Goal: Task Accomplishment & Management: Use online tool/utility

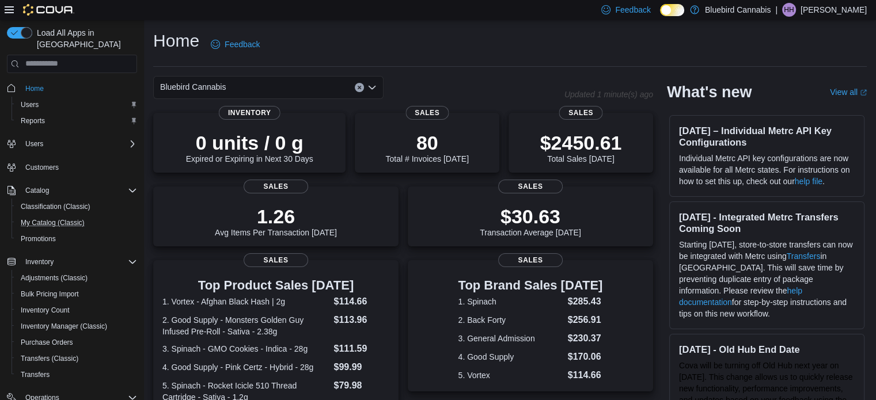
scroll to position [131, 0]
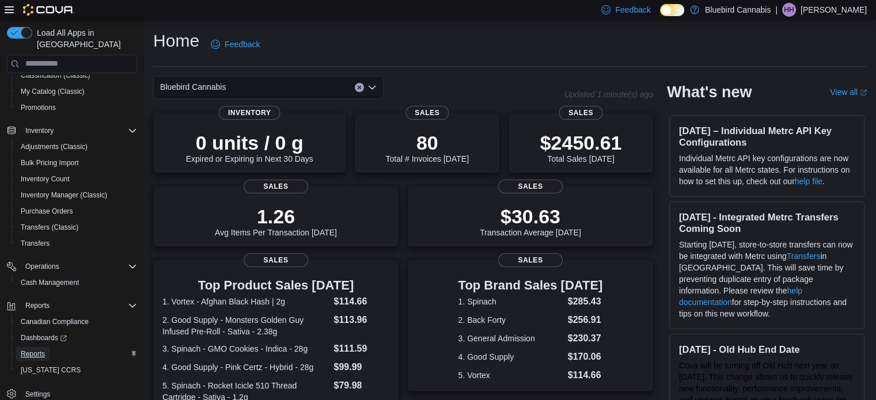
click at [37, 350] on span "Reports" at bounding box center [33, 354] width 24 height 9
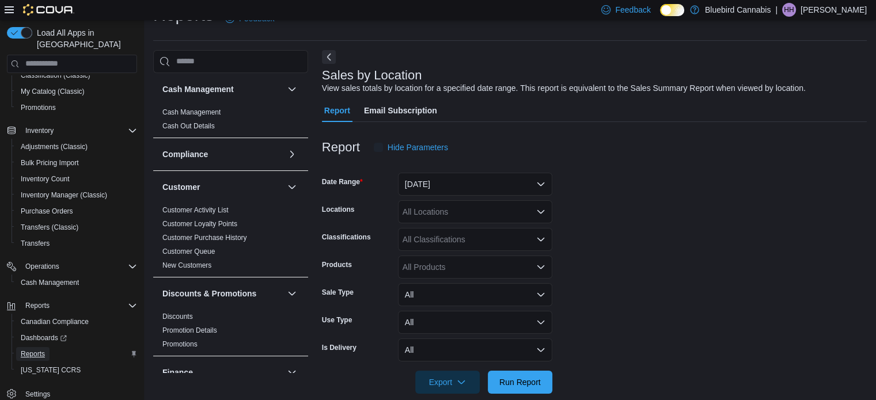
scroll to position [26, 0]
click at [485, 188] on button "[DATE]" at bounding box center [475, 183] width 154 height 23
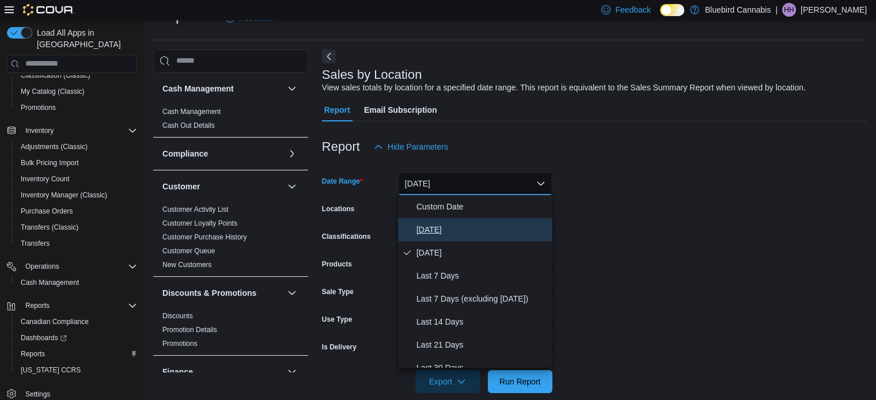
click at [462, 231] on span "[DATE]" at bounding box center [481, 230] width 131 height 14
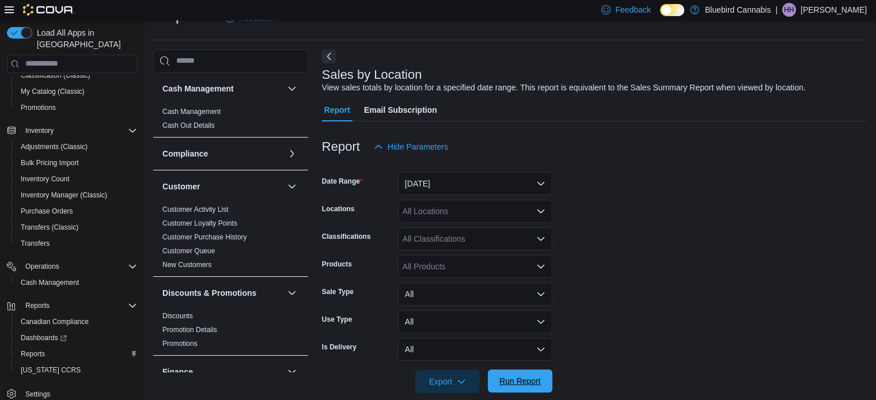
click at [530, 377] on span "Run Report" at bounding box center [519, 381] width 41 height 12
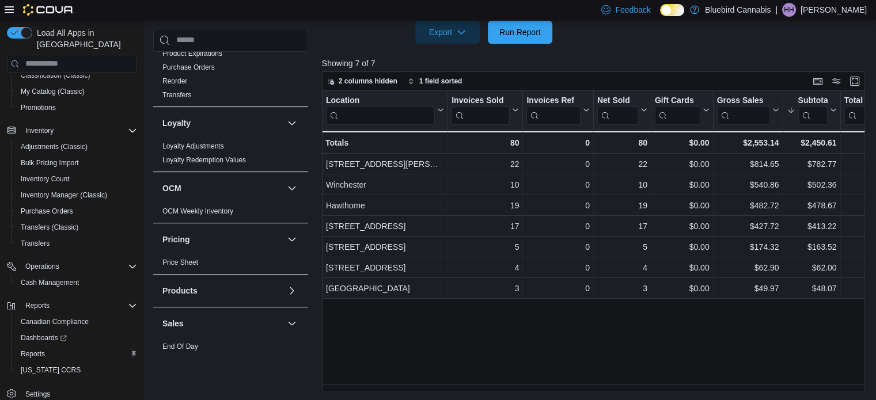
scroll to position [726, 0]
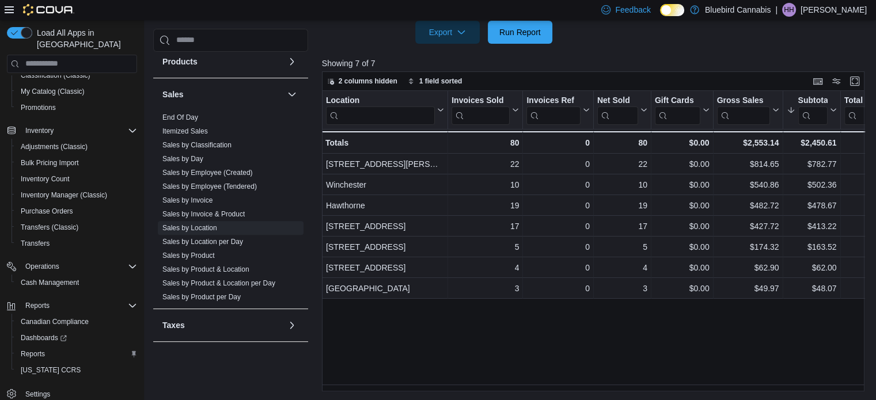
drag, startPoint x: 204, startPoint y: 173, endPoint x: 549, endPoint y: 132, distance: 347.3
click at [204, 173] on link "Sales by Employee (Created)" at bounding box center [207, 173] width 90 height 8
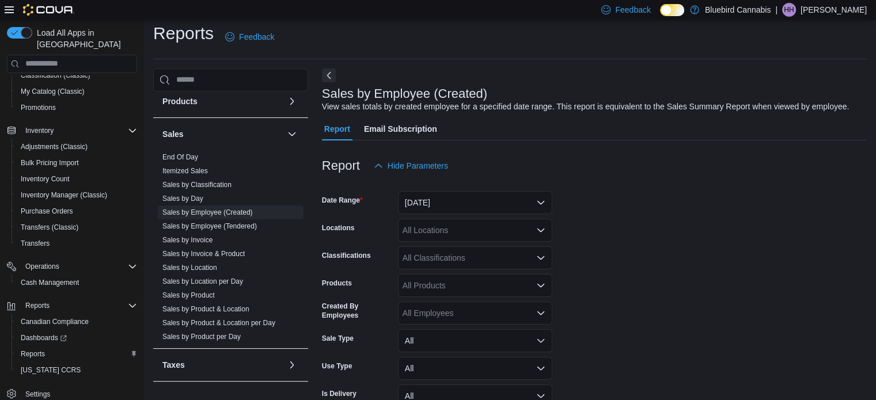
scroll to position [26, 0]
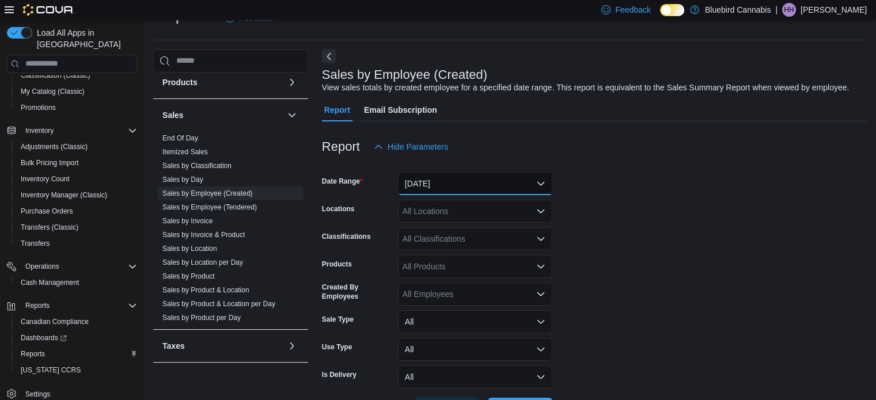
click at [495, 175] on button "[DATE]" at bounding box center [475, 183] width 154 height 23
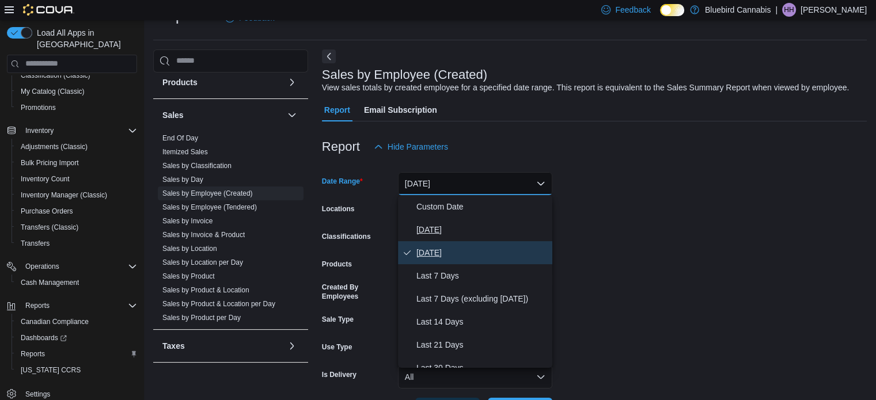
scroll to position [173, 0]
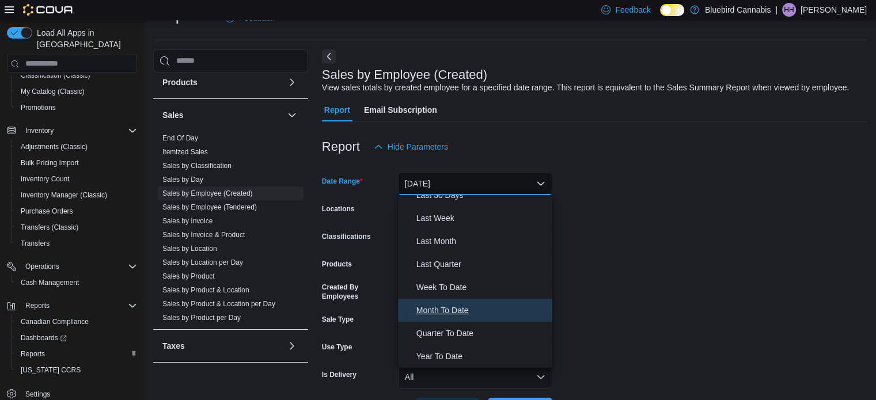
click at [468, 310] on span "Month To Date" at bounding box center [481, 310] width 131 height 14
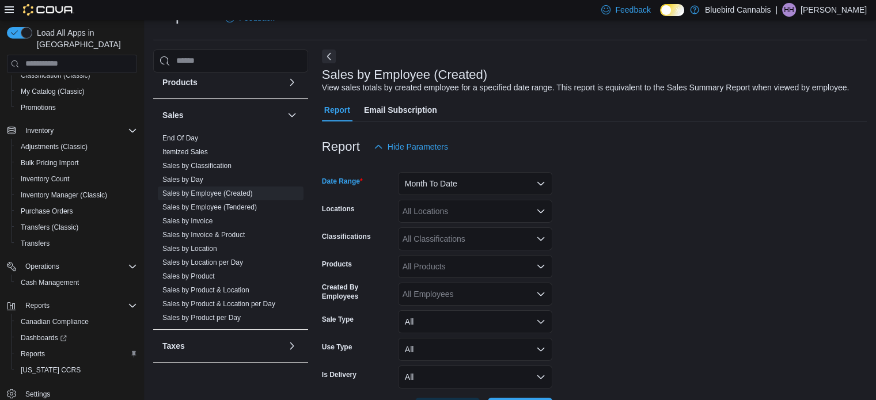
click at [508, 204] on div "All Locations" at bounding box center [475, 211] width 154 height 23
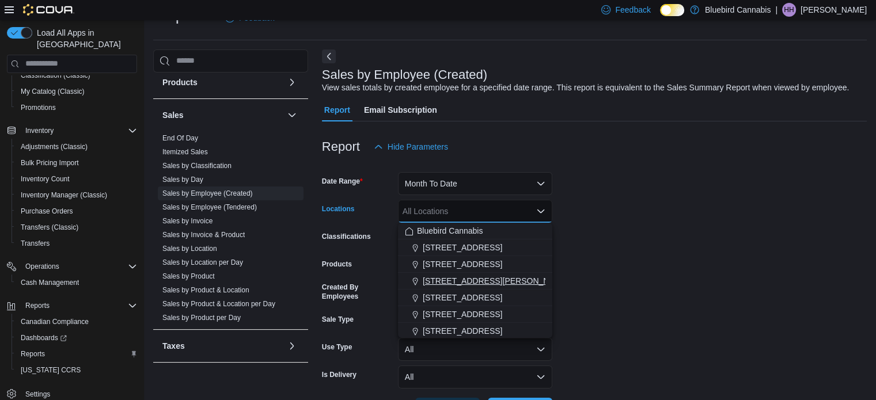
click at [486, 274] on button "[STREET_ADDRESS][PERSON_NAME]" at bounding box center [475, 281] width 154 height 17
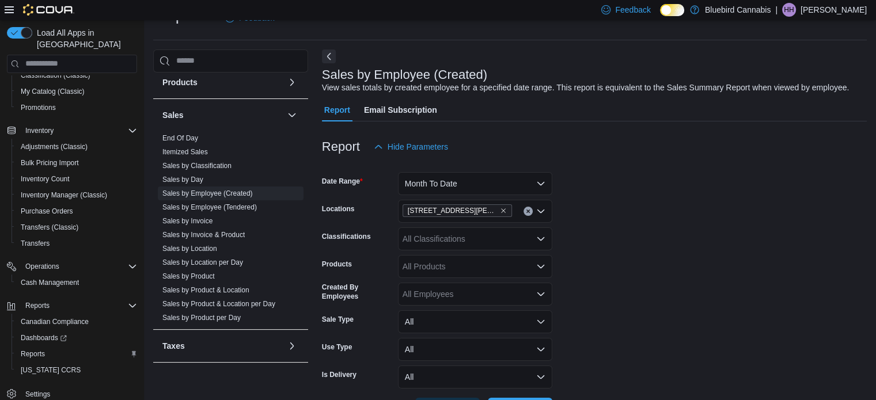
click at [617, 288] on form "Date Range Month To Date Locations [STREET_ADDRESS][PERSON_NAME] Classification…" at bounding box center [594, 289] width 545 height 263
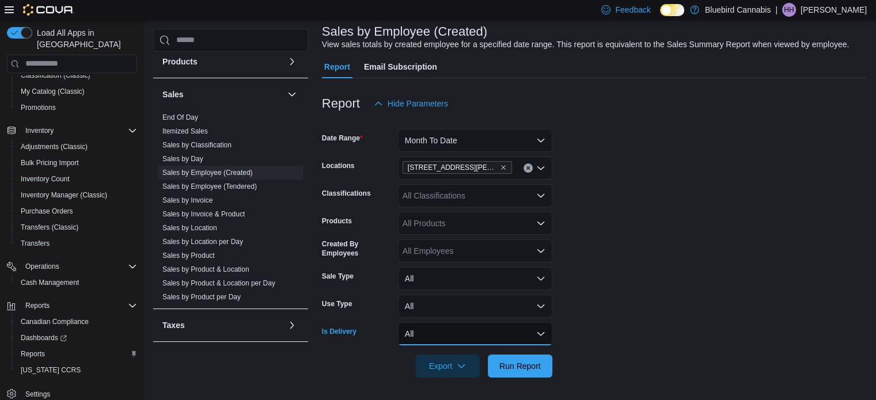
click at [537, 335] on button "All" at bounding box center [475, 333] width 154 height 23
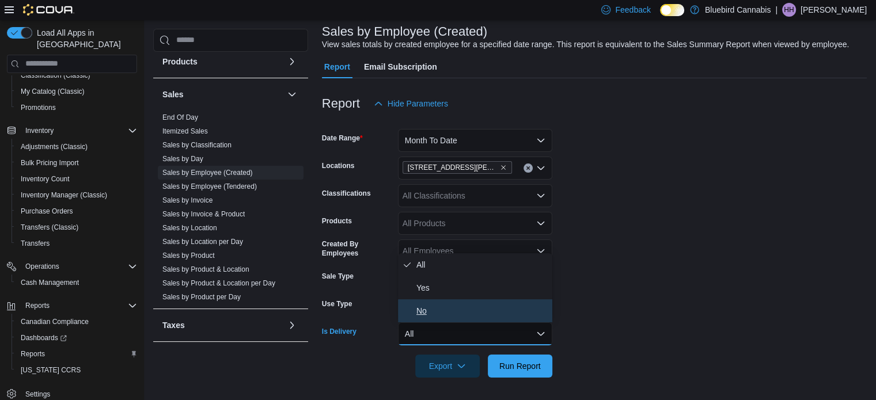
click at [486, 310] on span "No" at bounding box center [481, 311] width 131 height 14
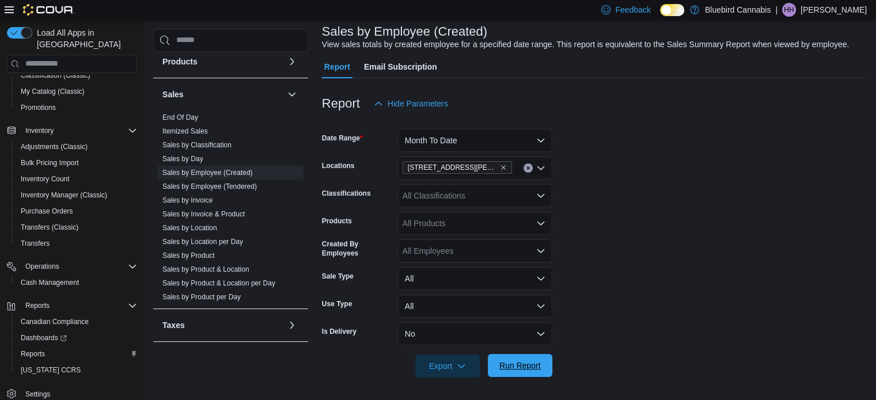
click at [521, 370] on span "Run Report" at bounding box center [519, 366] width 41 height 12
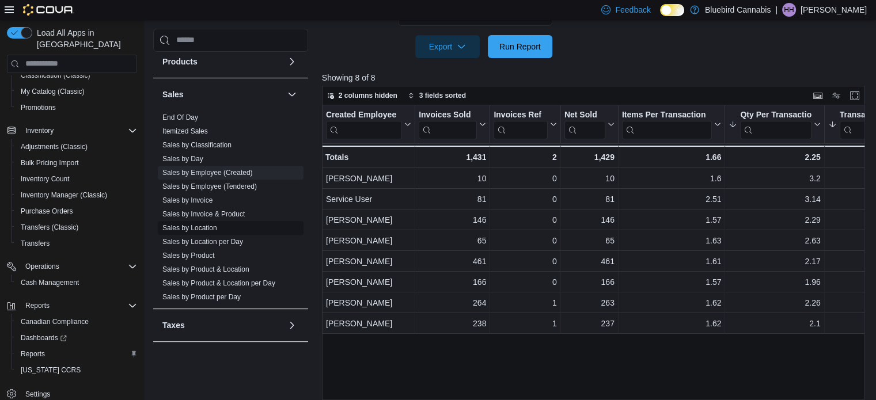
click at [203, 221] on span "Sales by Location" at bounding box center [231, 228] width 146 height 14
click at [198, 230] on link "Sales by Location" at bounding box center [189, 228] width 55 height 8
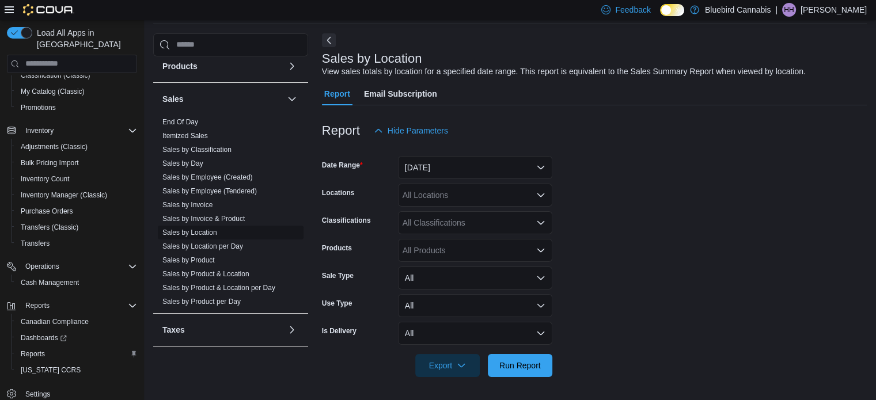
scroll to position [26, 0]
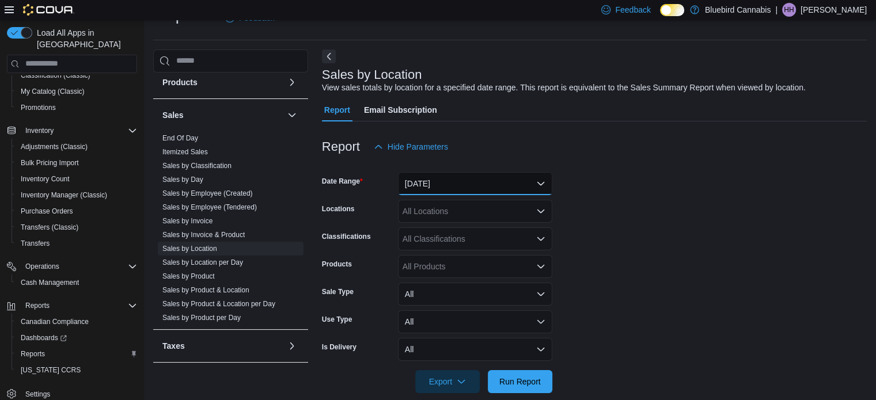
click at [474, 186] on button "[DATE]" at bounding box center [475, 183] width 154 height 23
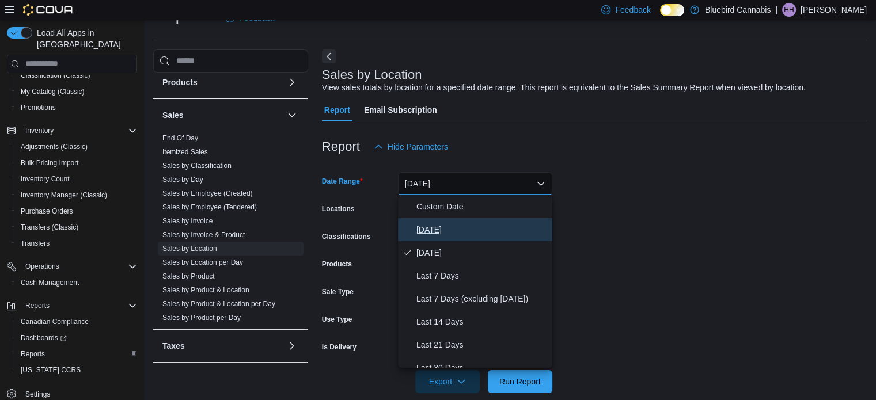
click at [448, 235] on span "[DATE]" at bounding box center [481, 230] width 131 height 14
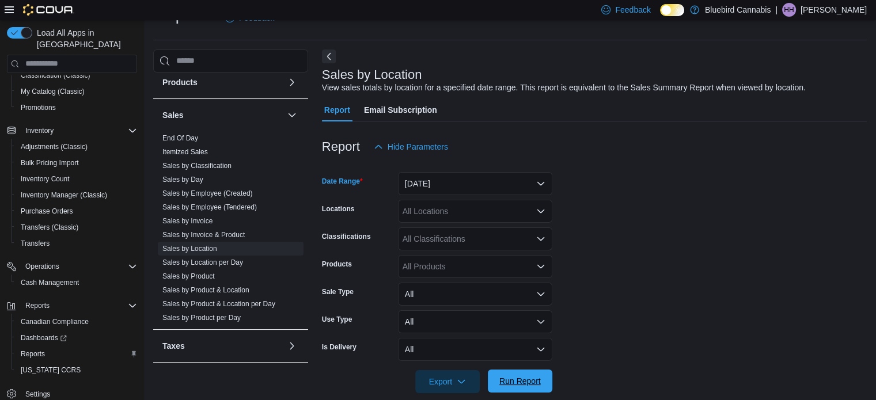
click at [533, 388] on span "Run Report" at bounding box center [520, 381] width 51 height 23
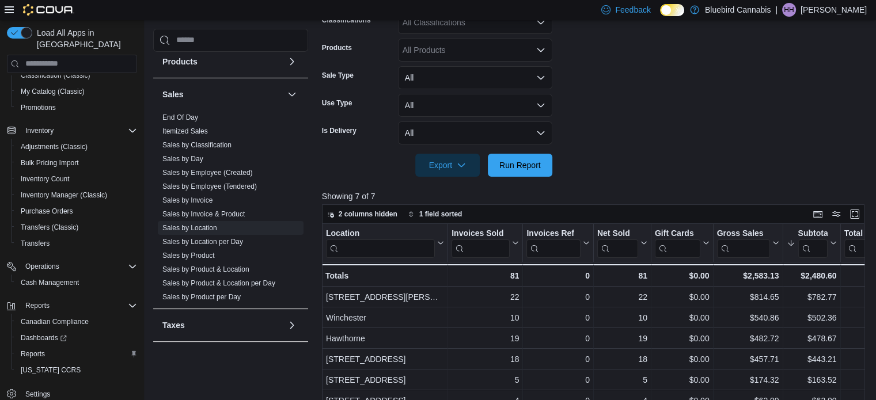
scroll to position [376, 0]
